Goal: Task Accomplishment & Management: Manage account settings

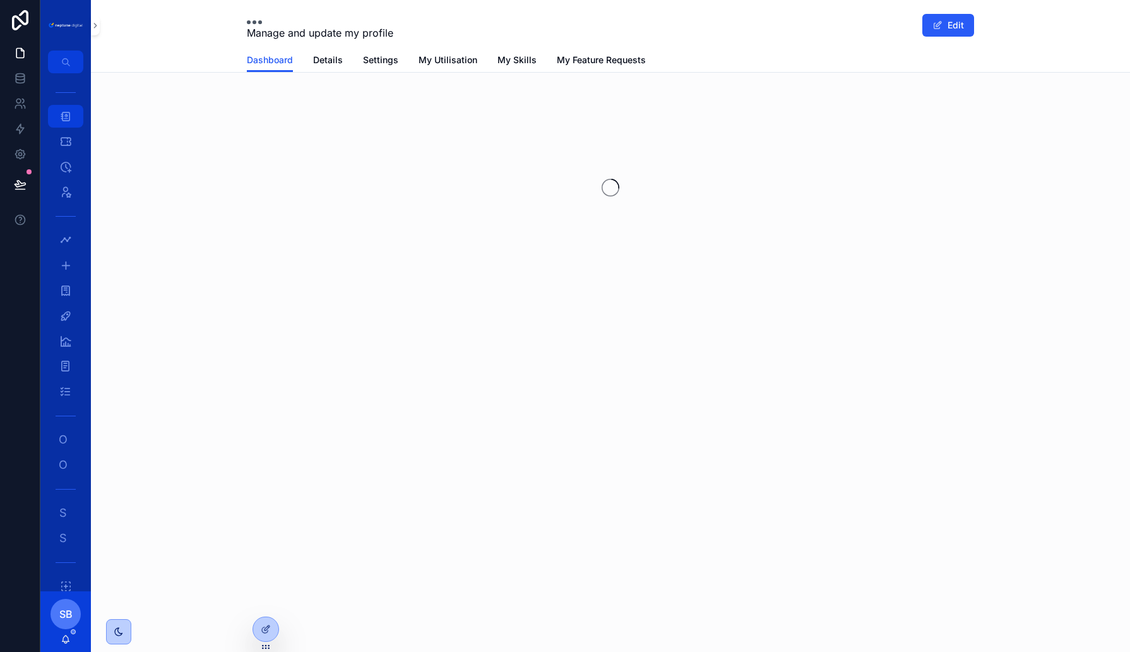
click at [64, 118] on icon "scrollable content" at bounding box center [65, 116] width 13 height 13
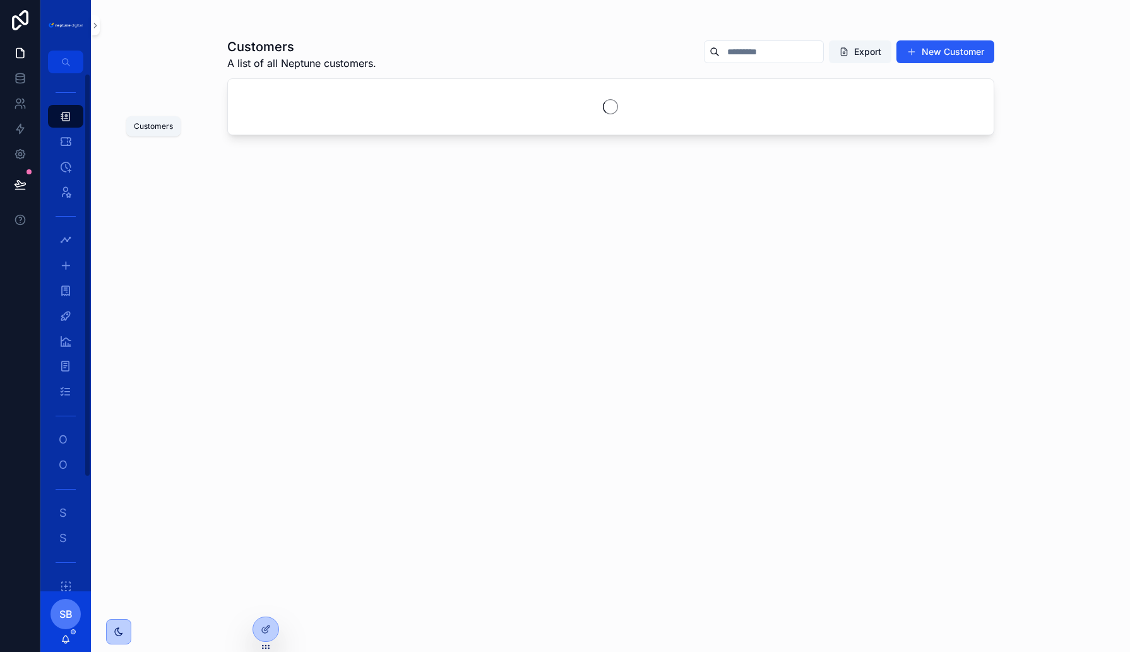
click at [61, 118] on icon "scrollable content" at bounding box center [65, 116] width 13 height 13
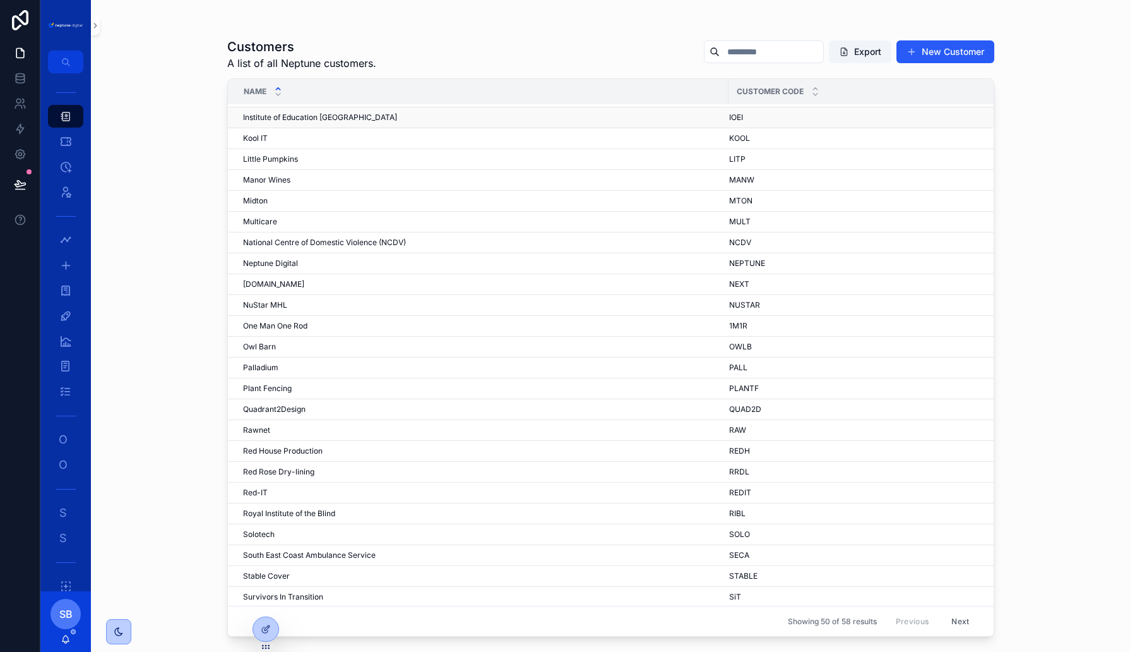
scroll to position [529, 0]
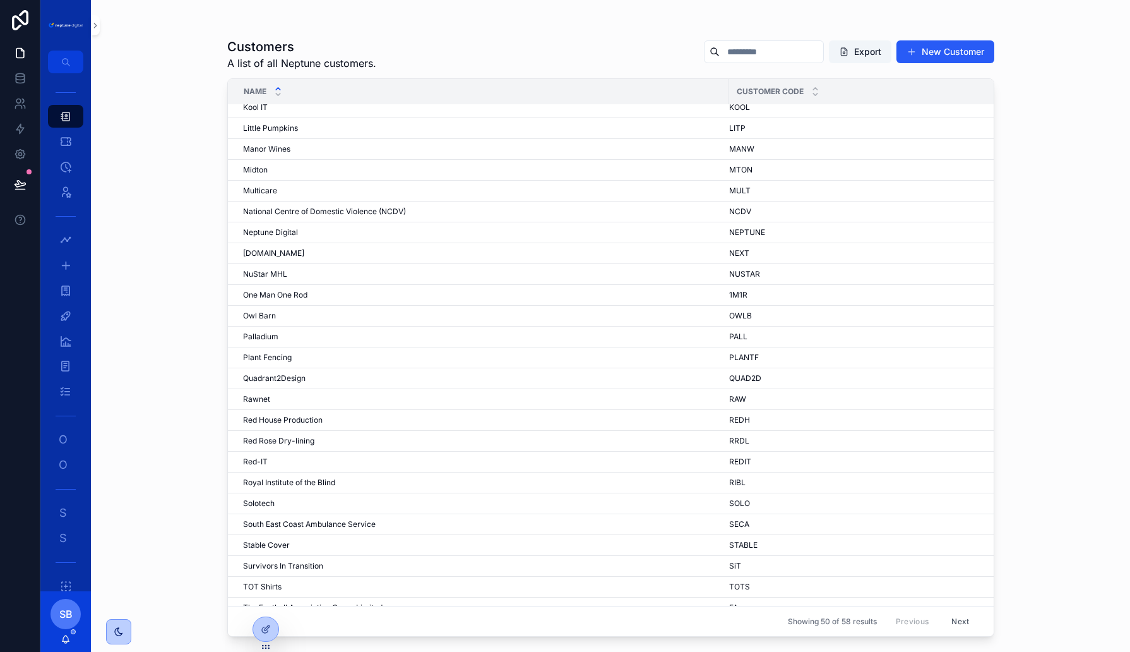
click at [957, 623] on button "Next" at bounding box center [960, 621] width 35 height 20
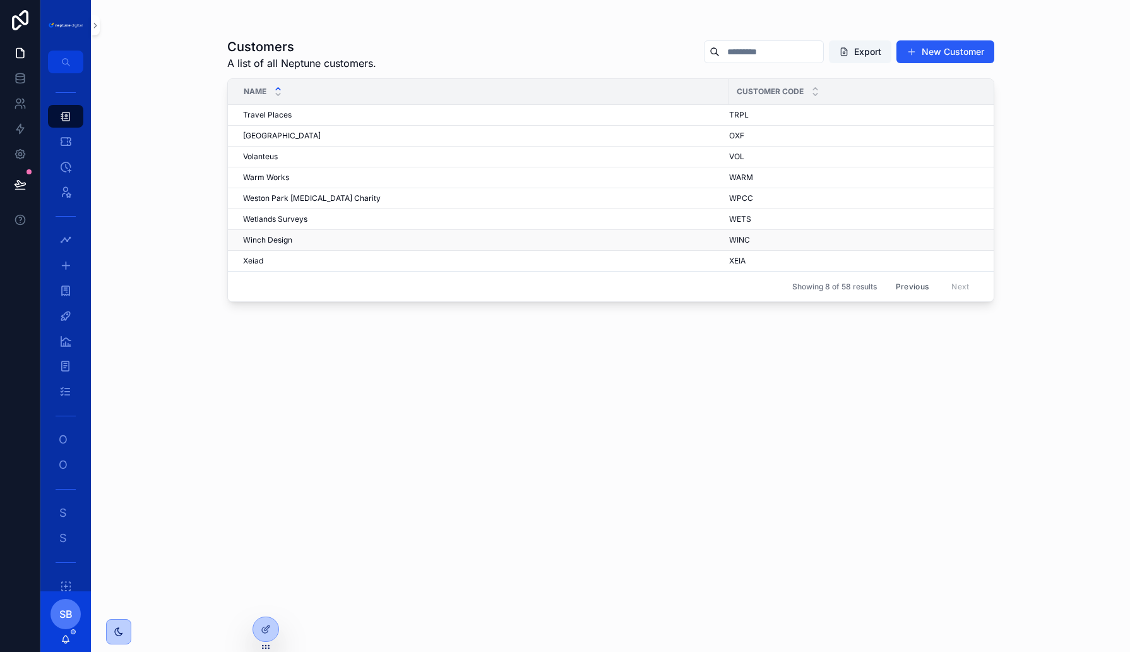
click at [279, 236] on span "Winch Design" at bounding box center [267, 240] width 49 height 10
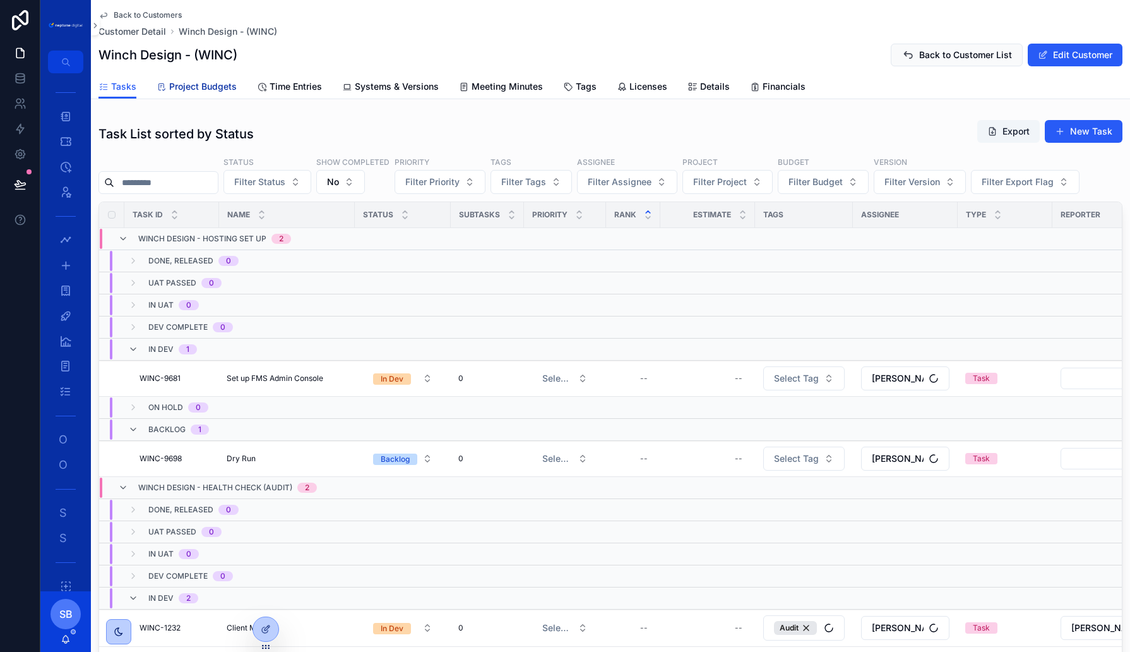
click at [212, 89] on span "Project Budgets" at bounding box center [203, 86] width 68 height 13
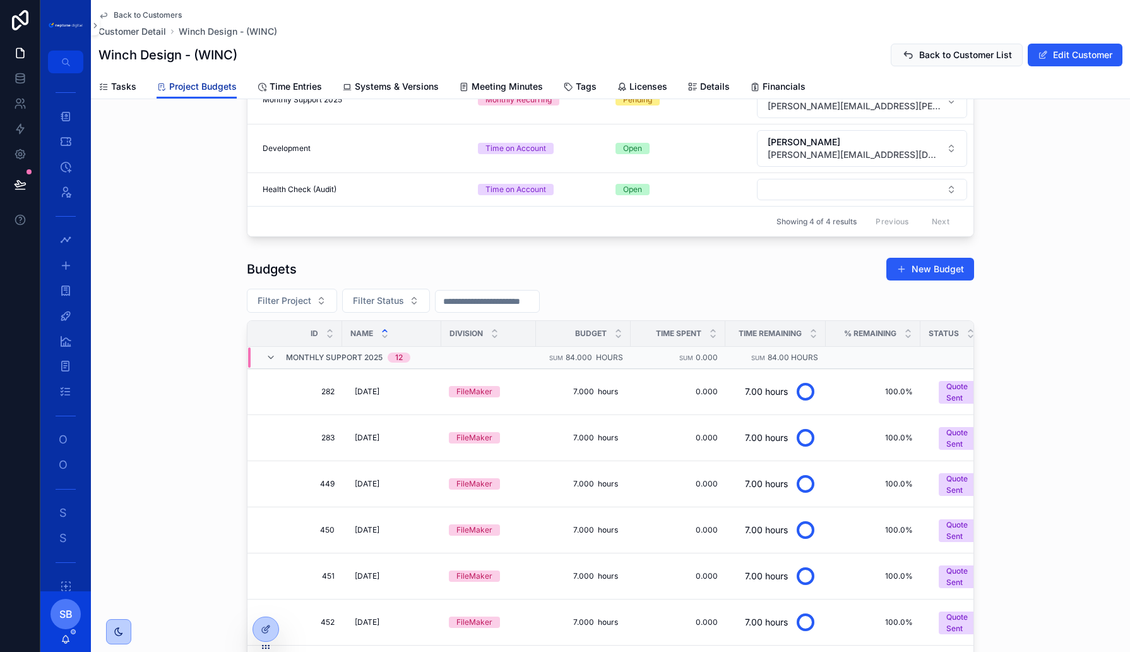
scroll to position [220, 0]
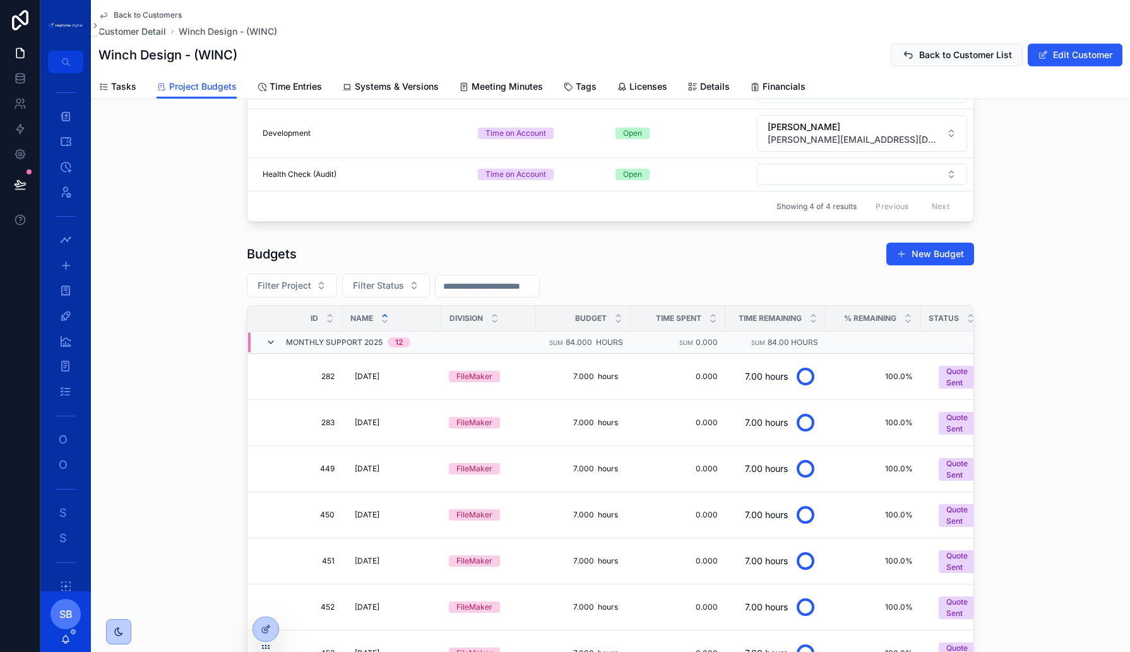
click at [271, 337] on icon "scrollable content" at bounding box center [271, 342] width 10 height 10
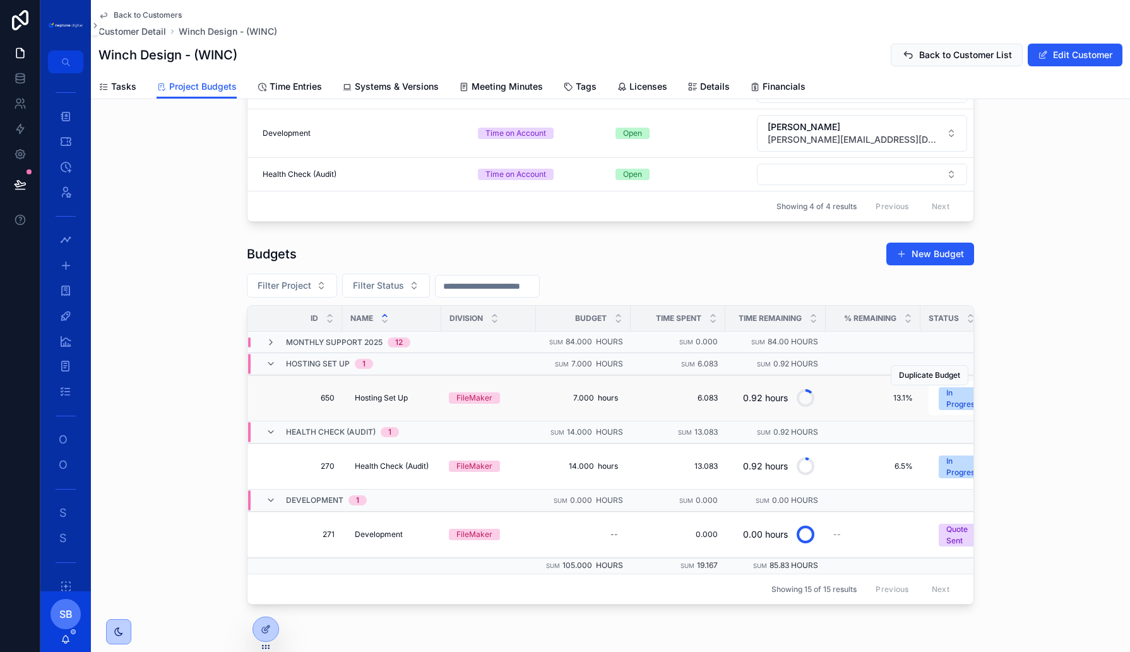
scroll to position [0, 1]
click at [320, 393] on span "650" at bounding box center [298, 398] width 72 height 10
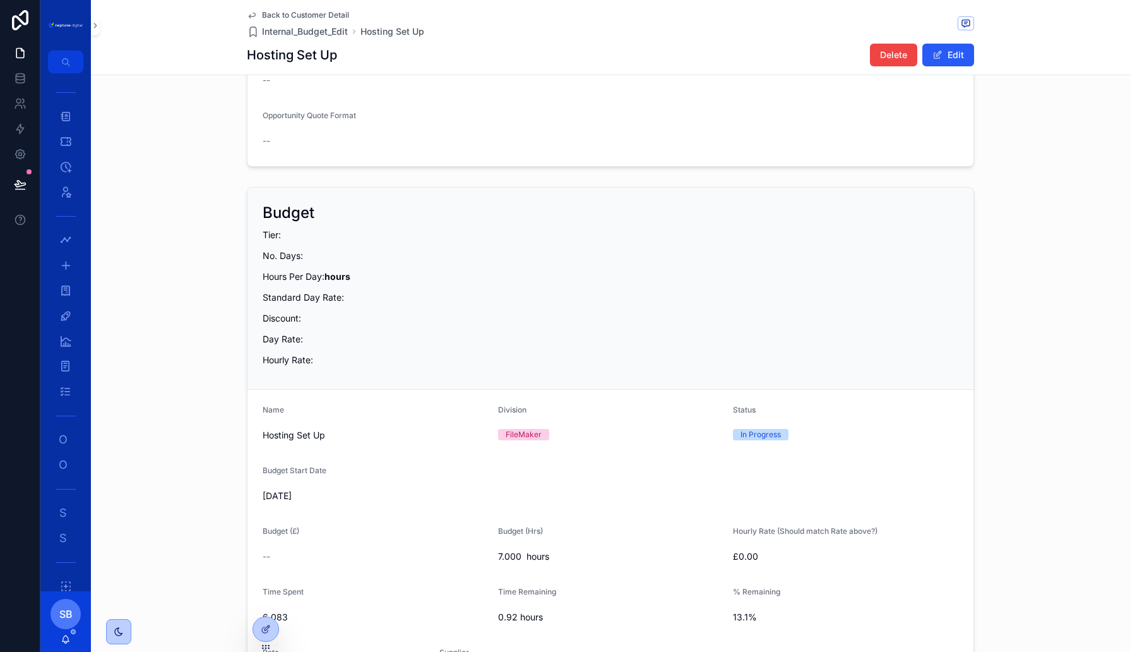
scroll to position [255, 0]
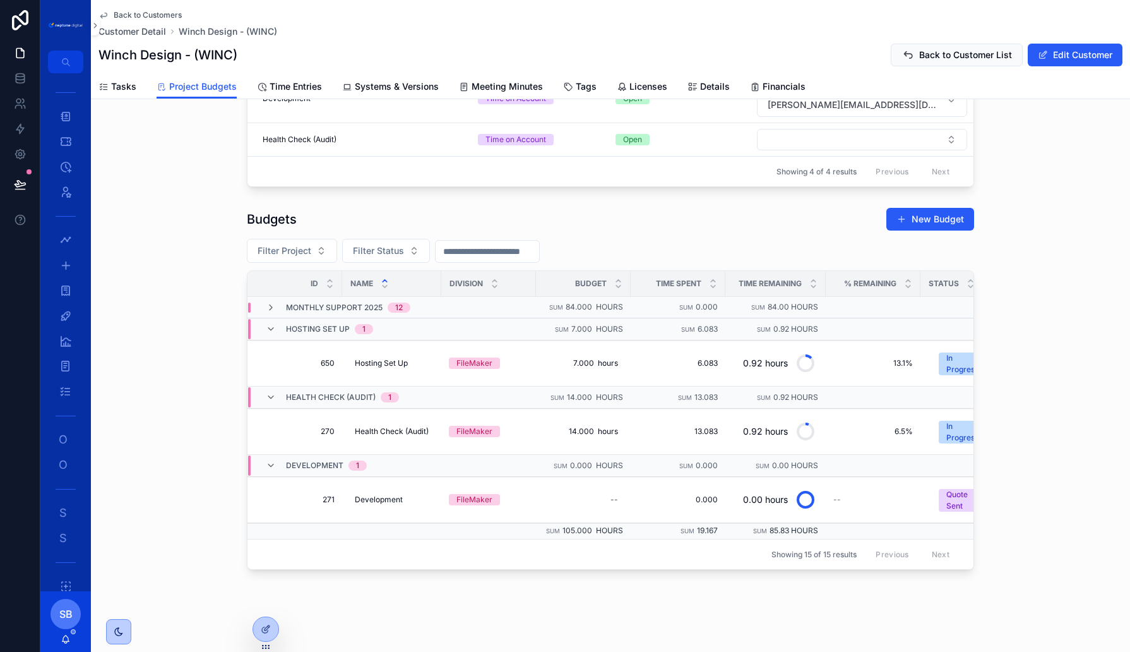
scroll to position [248, 0]
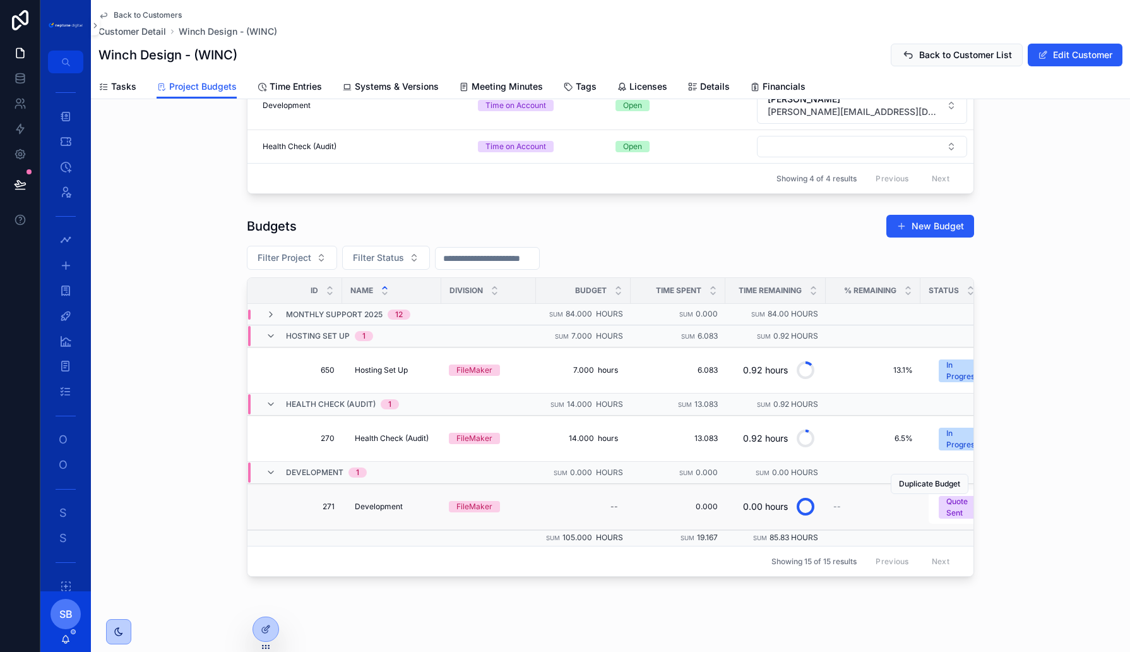
click at [956, 494] on div "Duplicate Budget" at bounding box center [930, 483] width 78 height 45
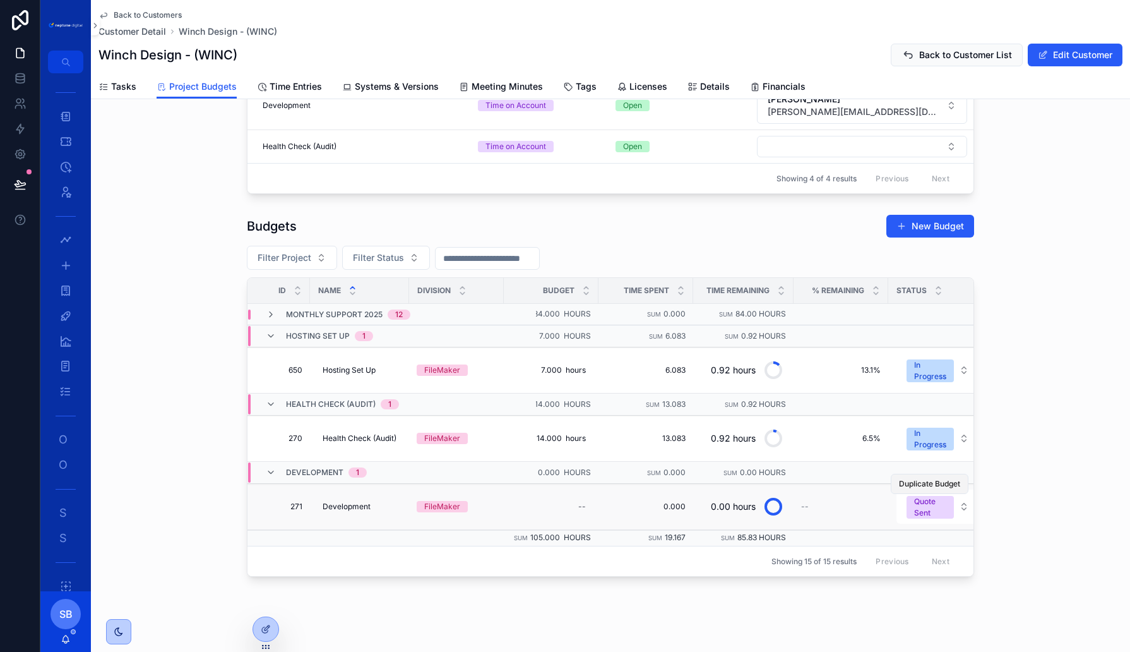
scroll to position [0, 92]
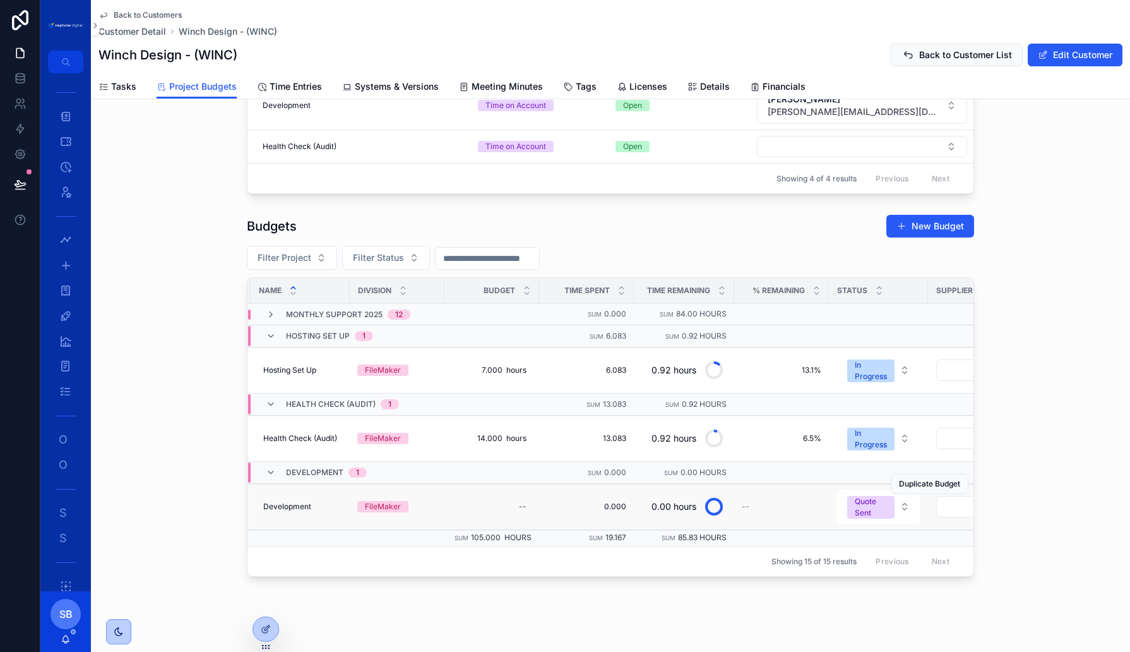
click at [908, 496] on div "Duplicate Budget" at bounding box center [930, 483] width 78 height 45
click at [902, 499] on button "Quote Sent" at bounding box center [878, 506] width 83 height 34
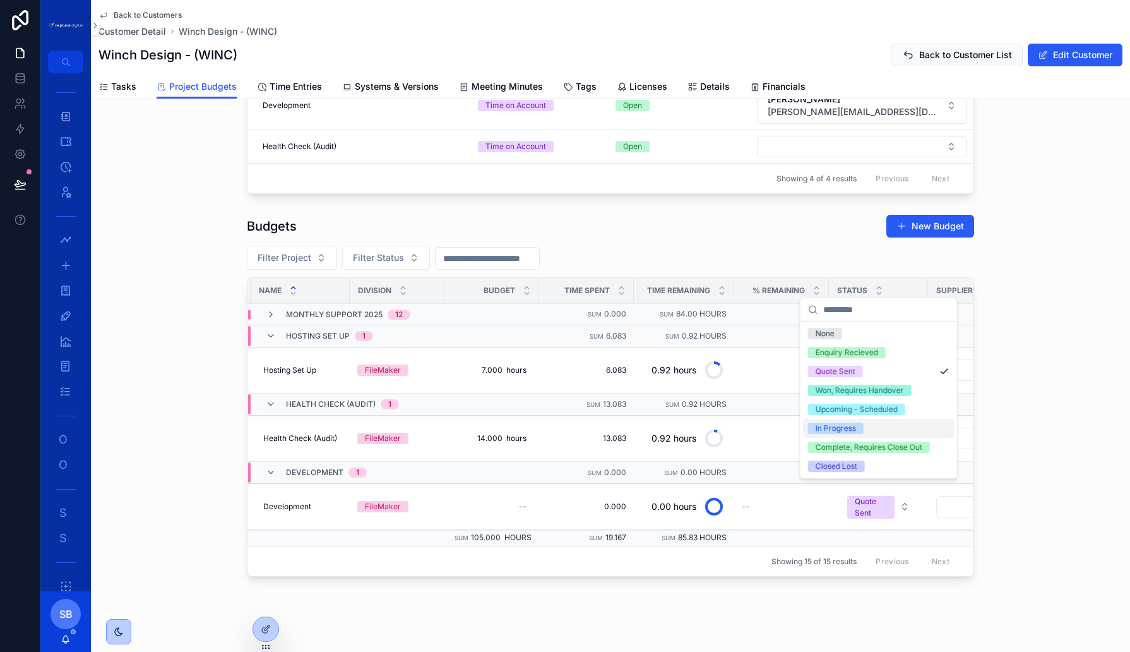
click at [861, 430] on span "In Progress" at bounding box center [836, 427] width 56 height 11
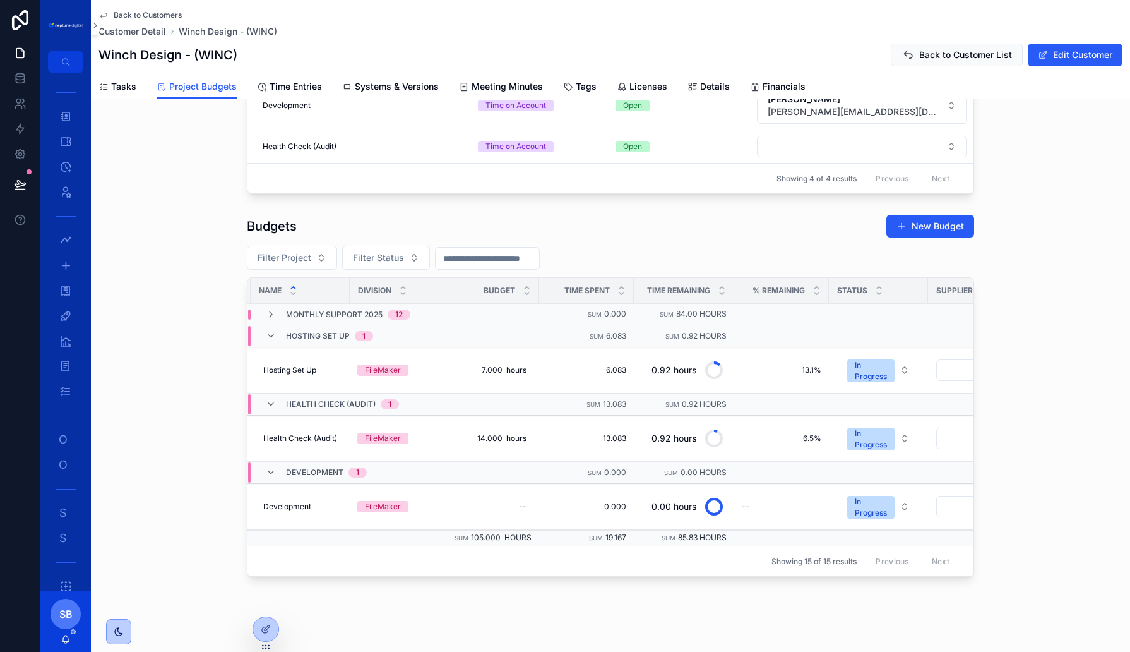
click at [1100, 462] on div "Budgets New Budget Filter Project Filter Status Id Name Division Budget Time Sp…" at bounding box center [611, 395] width 1040 height 373
click at [907, 431] on button "In Progress" at bounding box center [878, 438] width 83 height 34
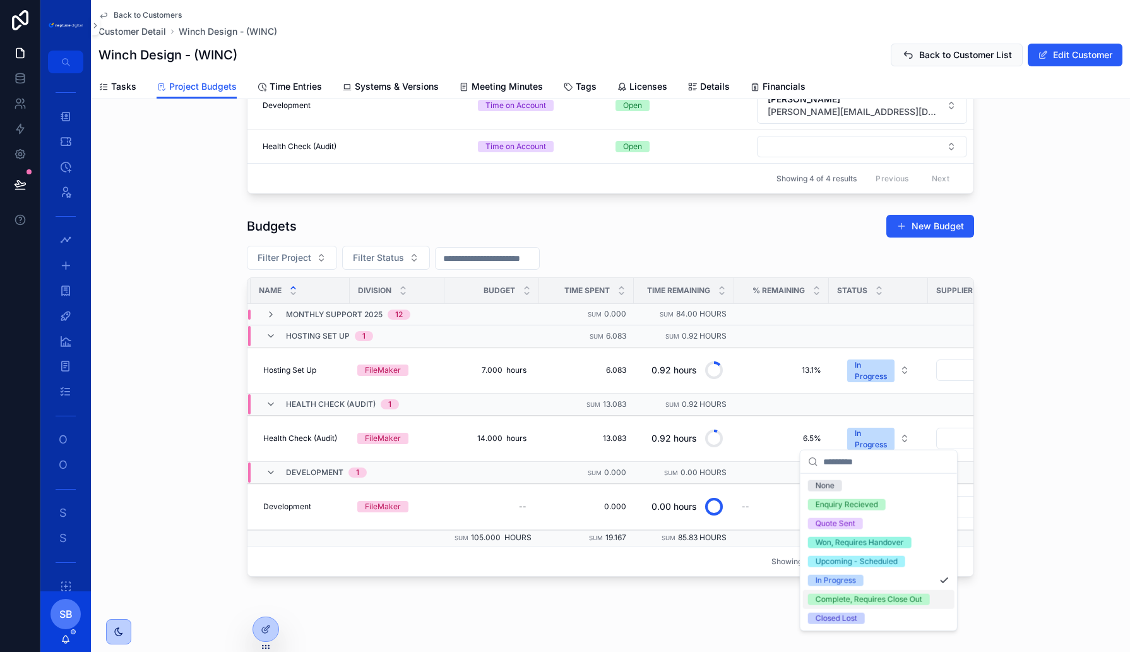
click at [872, 597] on div "Complete, Requires Close Out" at bounding box center [869, 599] width 107 height 11
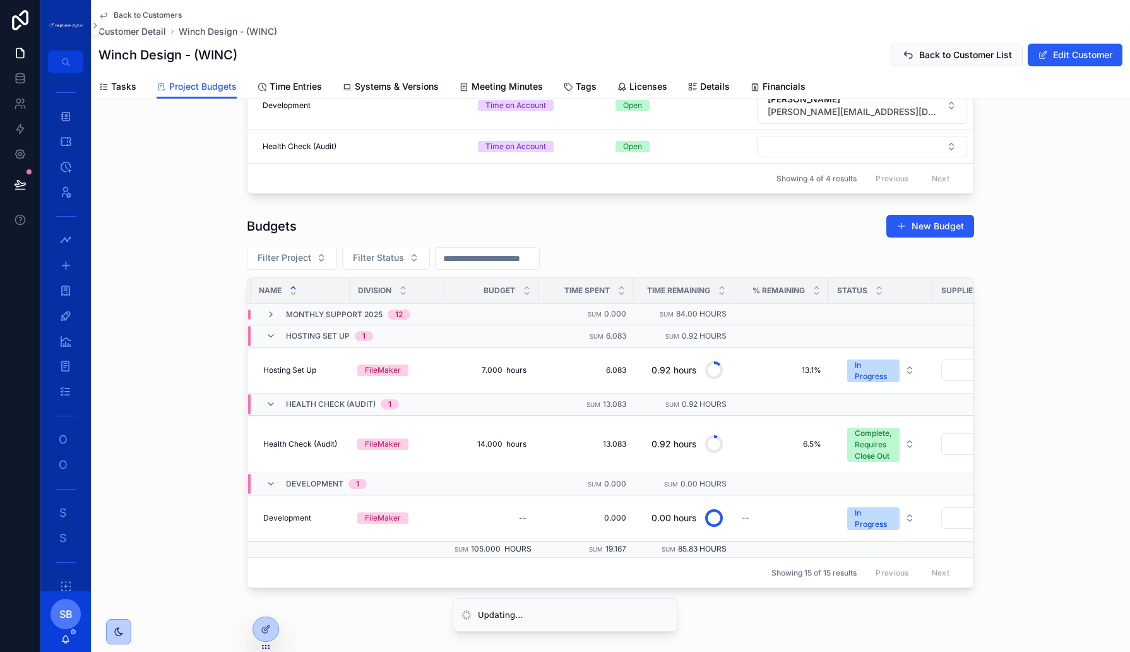
click at [1050, 467] on div "Budgets New Budget Filter Project Filter Status Id Name Division Budget Time Sp…" at bounding box center [611, 401] width 1040 height 384
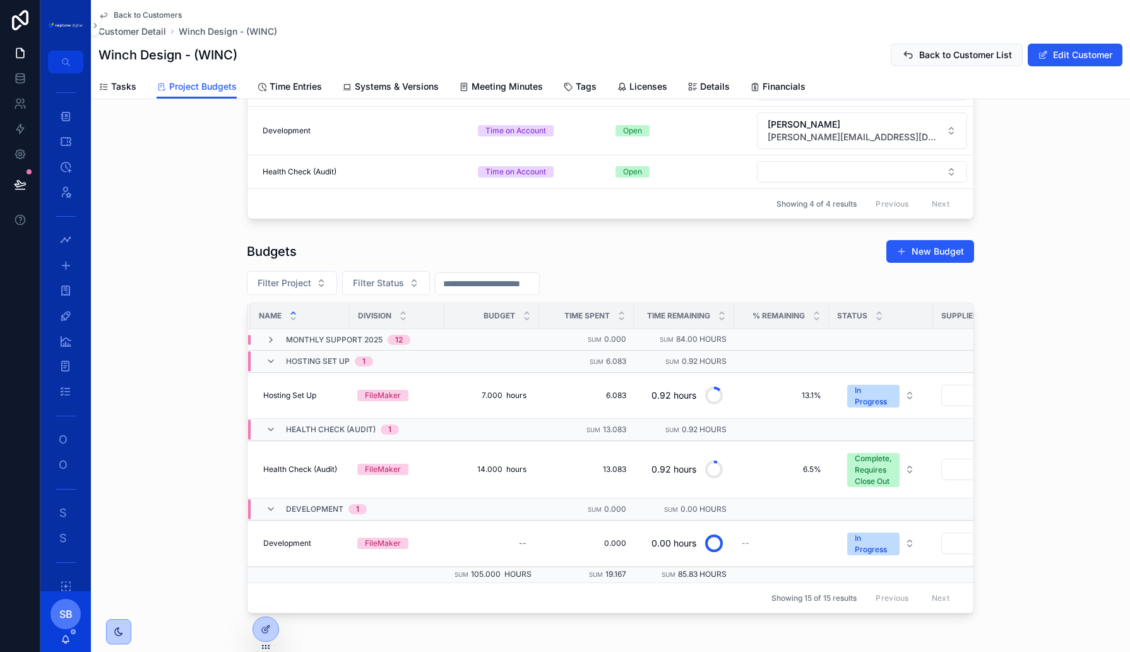
scroll to position [225, 0]
